Goal: Task Accomplishment & Management: Manage account settings

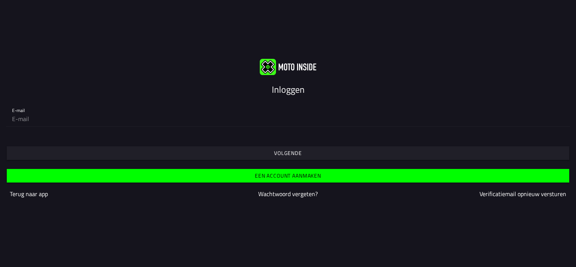
click at [210, 121] on input "email" at bounding box center [288, 118] width 552 height 15
click at [90, 120] on input "email" at bounding box center [288, 118] width 552 height 15
type input "[EMAIL_ADDRESS][DOMAIN_NAME]"
click at [294, 158] on span "Volgende" at bounding box center [287, 153] width 551 height 14
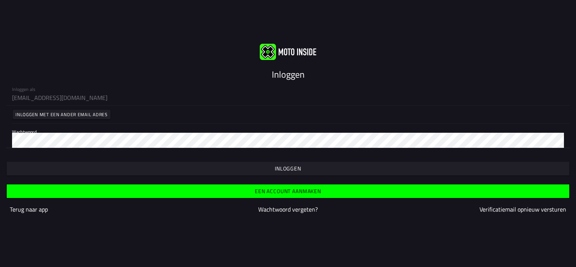
click at [0, 0] on slot "Inloggen" at bounding box center [0, 0] width 0 height 0
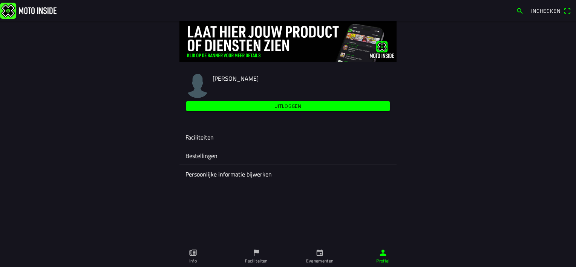
click at [222, 142] on ion-label "Faciliteiten" at bounding box center [288, 137] width 205 height 9
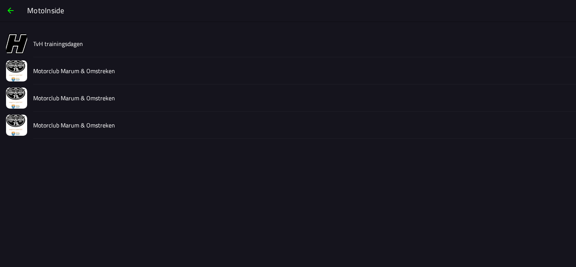
click at [139, 122] on div "Motorclub Marum & Omstreken" at bounding box center [301, 125] width 537 height 27
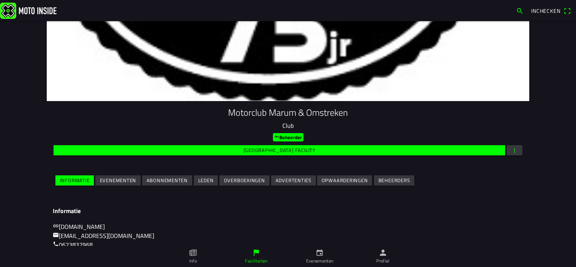
click at [121, 184] on span "Evenementen" at bounding box center [118, 180] width 37 height 10
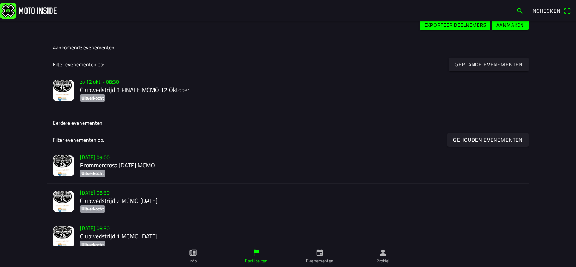
scroll to position [181, 0]
click at [112, 93] on h2 "Clubwedstrijd 3 FINALE MCMO 12 Oktober" at bounding box center [301, 89] width 443 height 7
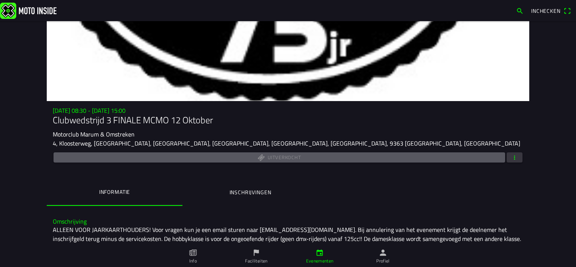
scroll to position [101, 0]
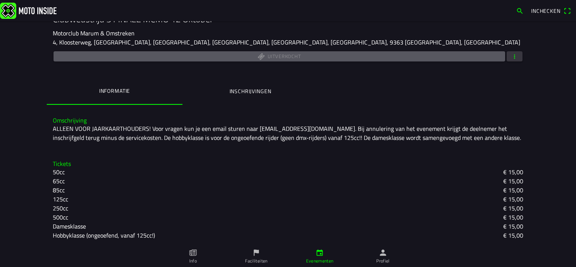
click at [513, 54] on span "button" at bounding box center [514, 56] width 7 height 10
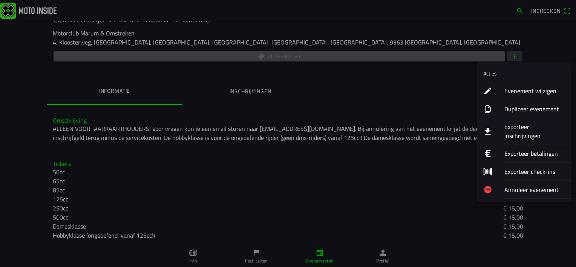
click at [541, 149] on ion-label "Exporteer betalingen" at bounding box center [535, 153] width 61 height 9
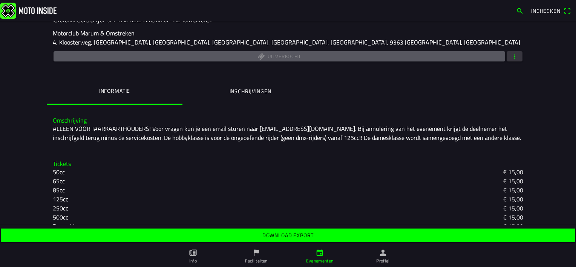
click at [516, 57] on button "button" at bounding box center [515, 56] width 16 height 10
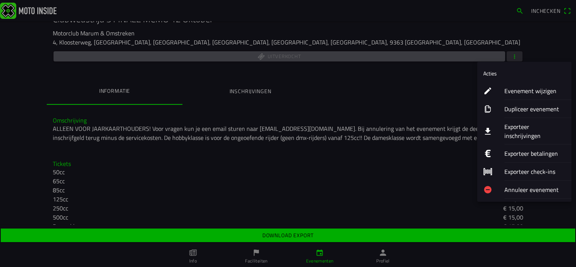
click at [531, 129] on ion-label "Exporteer inschrijvingen" at bounding box center [535, 131] width 61 height 18
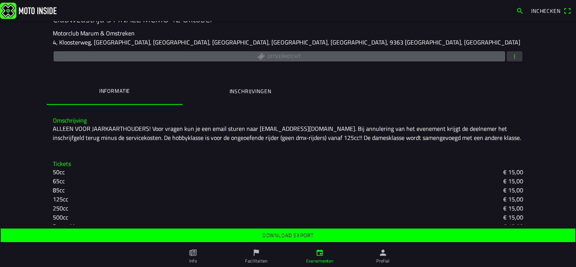
click at [0, 0] on slot "Download export" at bounding box center [0, 0] width 0 height 0
